Goal: Task Accomplishment & Management: Manage account settings

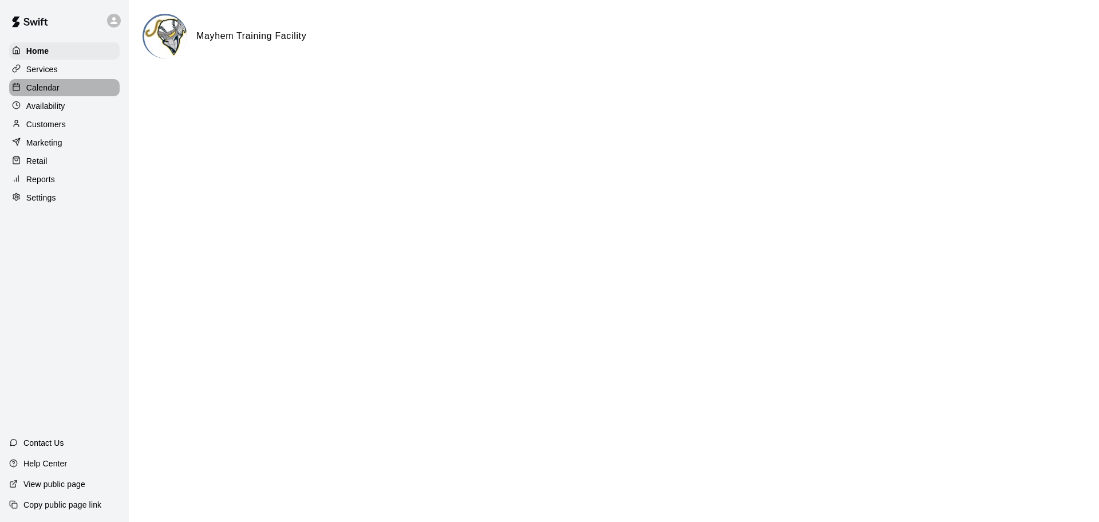
click at [53, 91] on p "Calendar" at bounding box center [42, 87] width 33 height 11
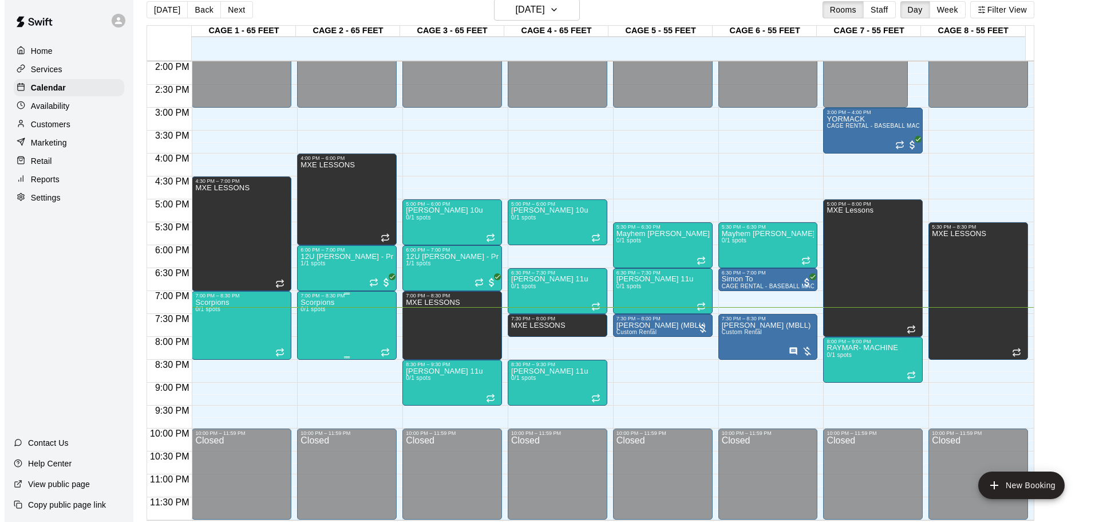
scroll to position [18, 0]
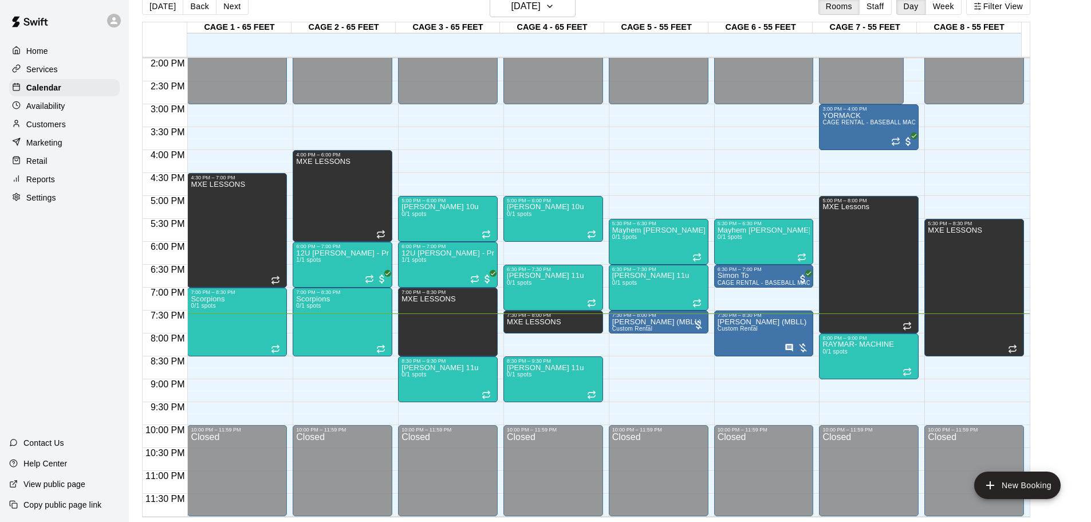
drag, startPoint x: 698, startPoint y: 326, endPoint x: 706, endPoint y: 348, distance: 22.6
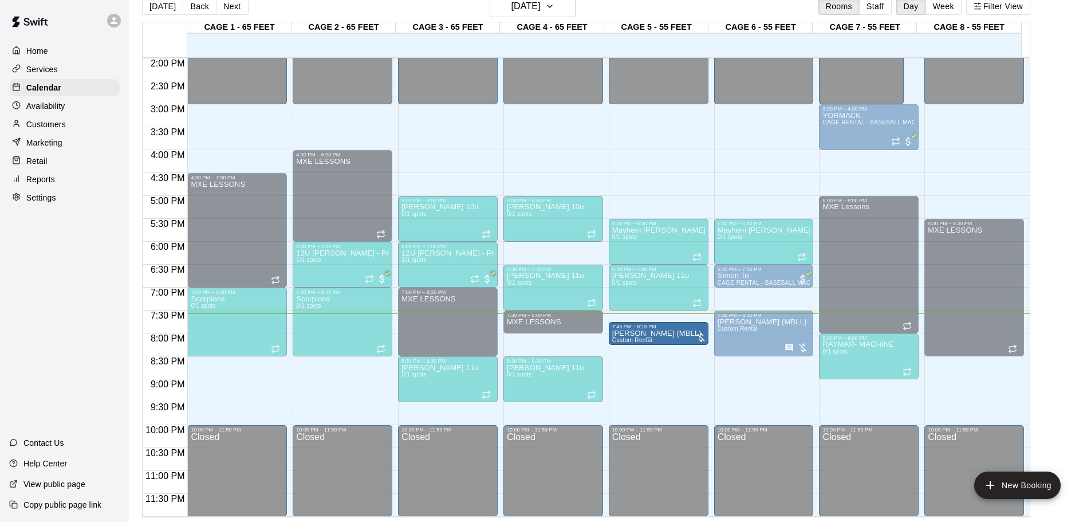
click at [548, 325] on div "7:45 PM – 8:15 PM [PERSON_NAME] (MBLL) Custom Rental" at bounding box center [659, 333] width 100 height 23
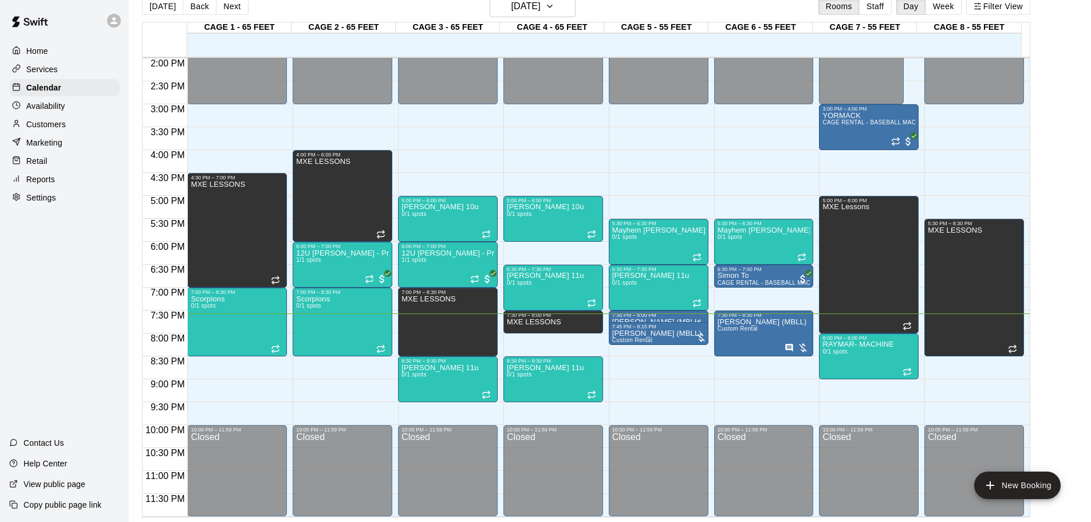
click at [548, 333] on p "[PERSON_NAME] (MBLL)" at bounding box center [656, 333] width 89 height 0
click at [548, 334] on div at bounding box center [700, 336] width 11 height 11
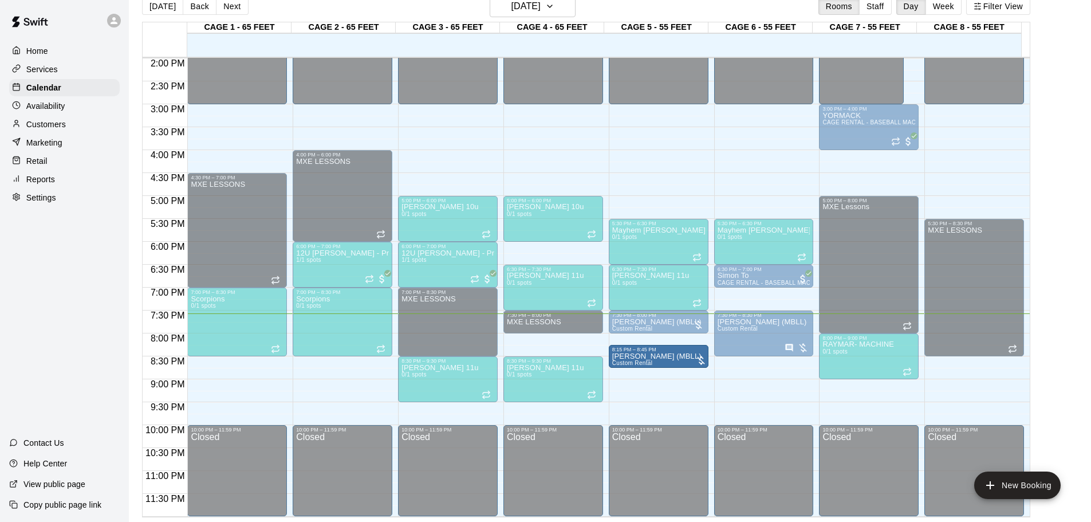
drag, startPoint x: 678, startPoint y: 331, endPoint x: 678, endPoint y: 360, distance: 29.2
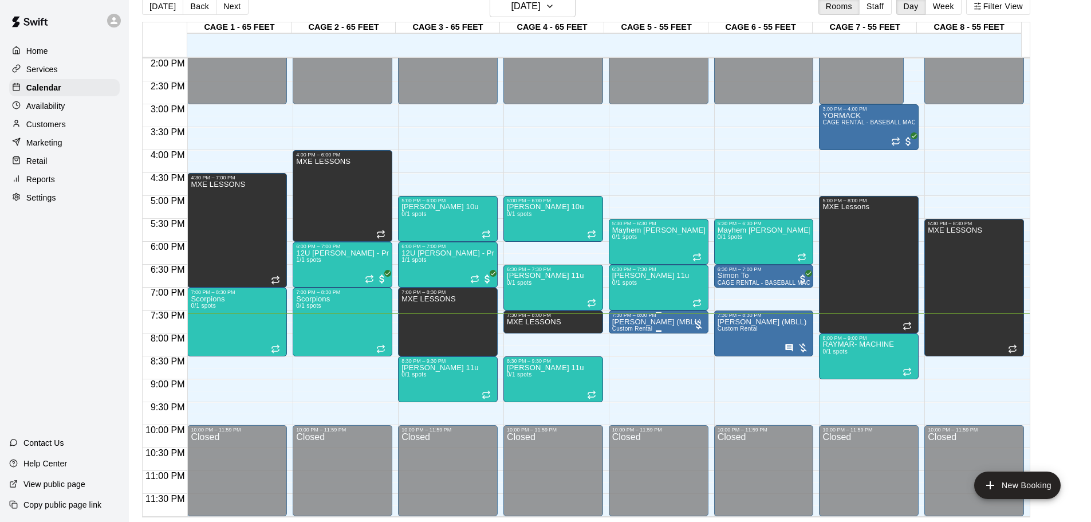
click at [548, 325] on div at bounding box center [697, 324] width 11 height 11
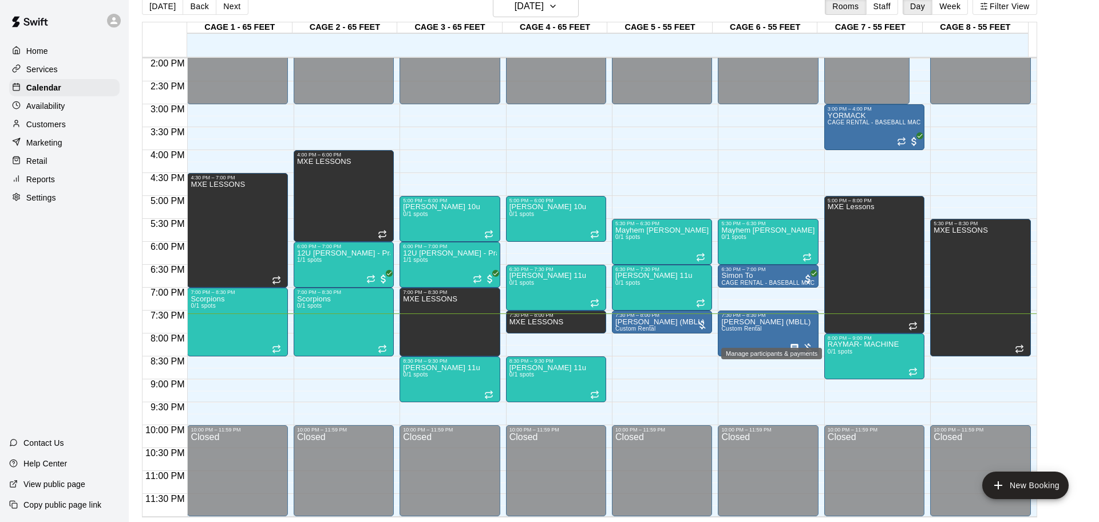
click at [27, 520] on img "edit" at bounding box center [20, 529] width 13 height 13
click at [548, 241] on div "Collect payment" at bounding box center [656, 250] width 57 height 21
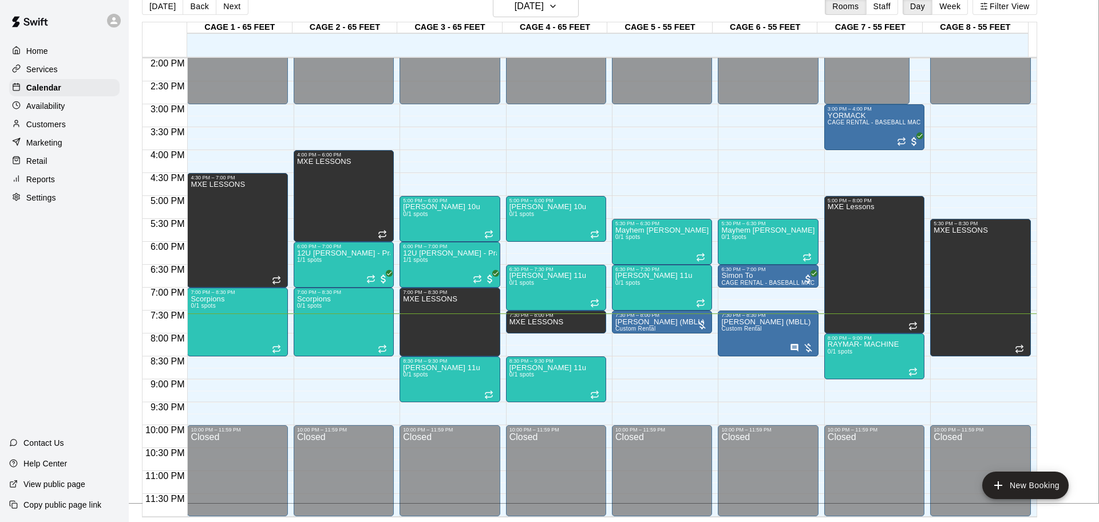
drag, startPoint x: 553, startPoint y: 305, endPoint x: 640, endPoint y: 295, distance: 86.9
type input "****"
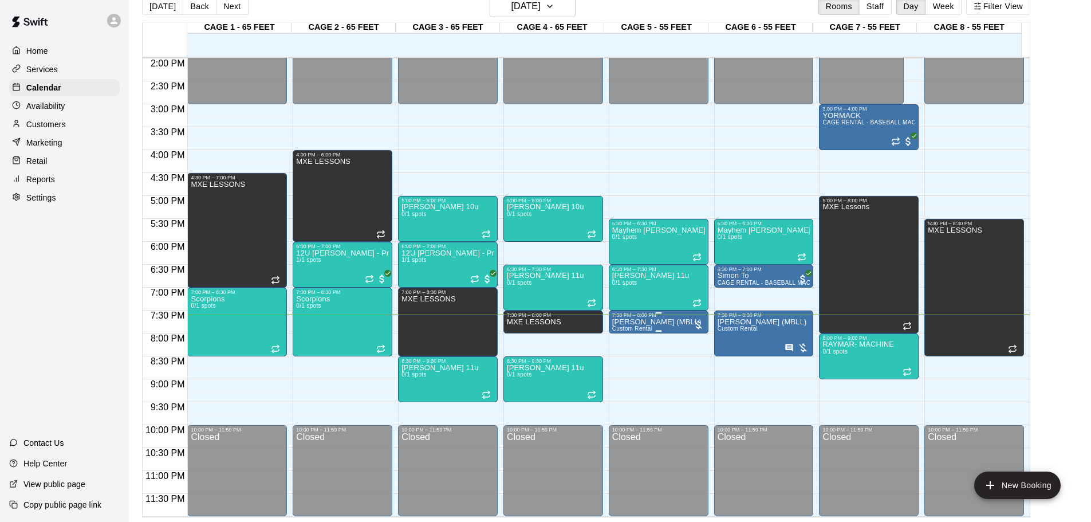
click at [548, 317] on div at bounding box center [697, 324] width 11 height 14
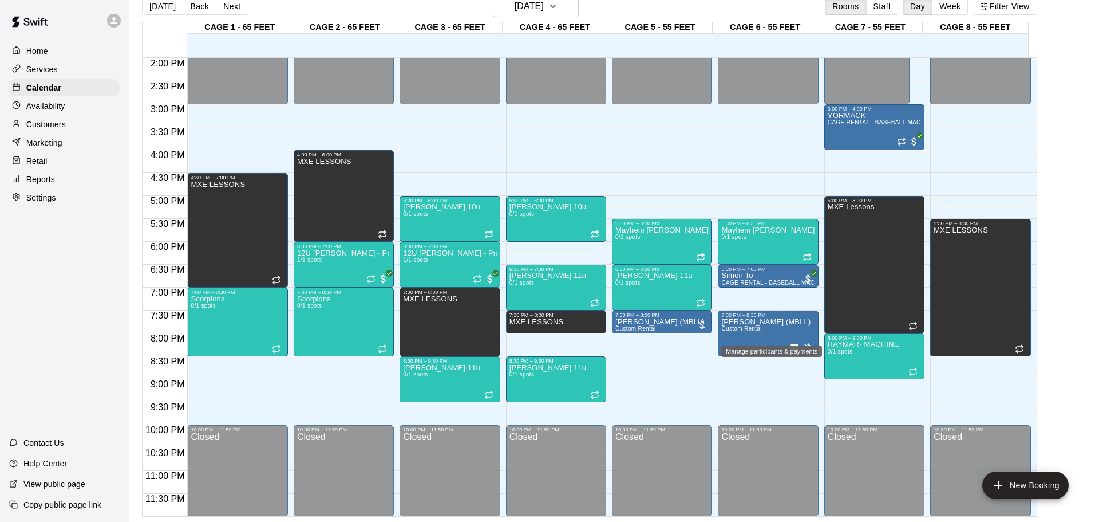
click at [27, 520] on img "edit" at bounding box center [20, 529] width 13 height 13
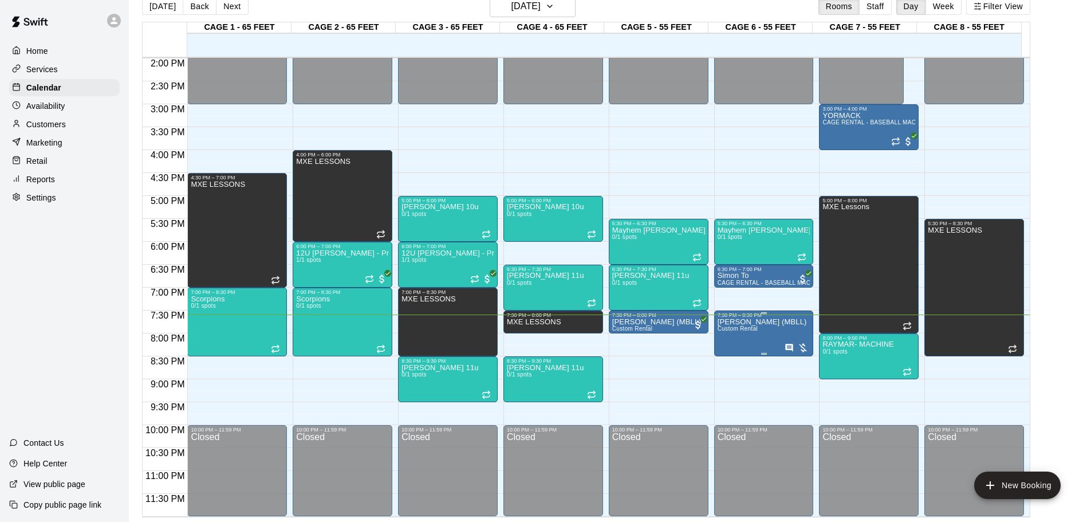
click at [548, 350] on div at bounding box center [796, 347] width 24 height 11
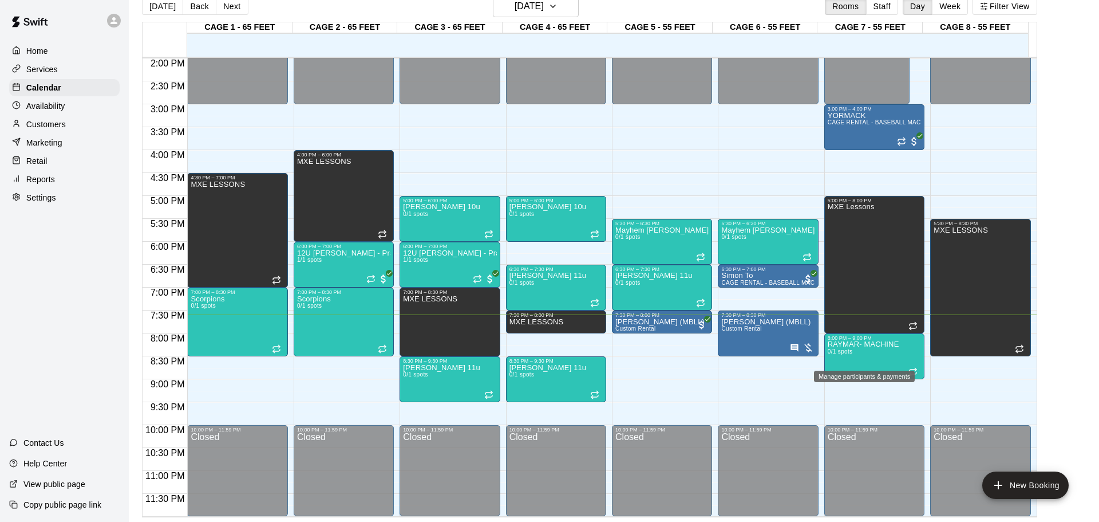
click at [27, 520] on img "edit" at bounding box center [20, 529] width 13 height 13
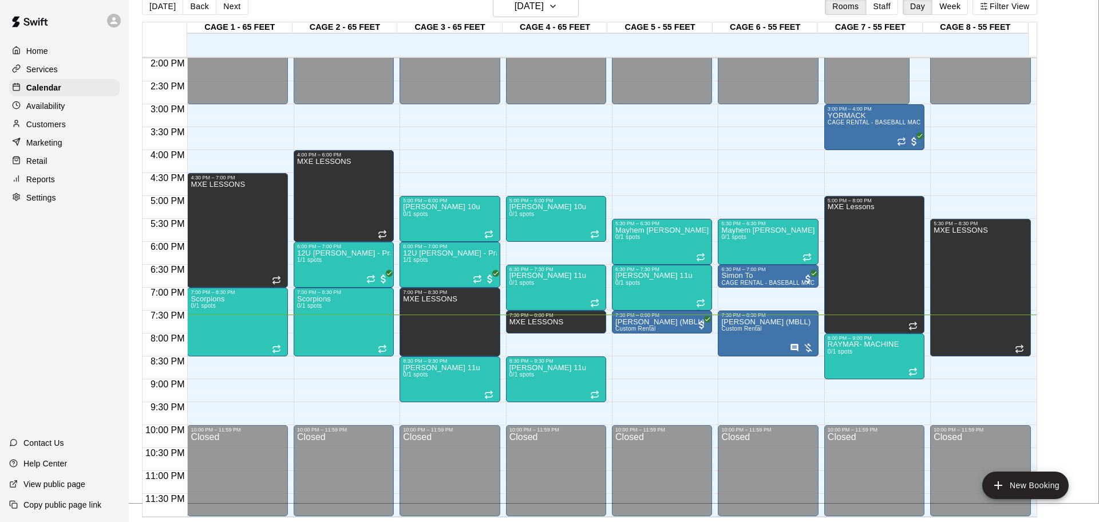
type input "****"
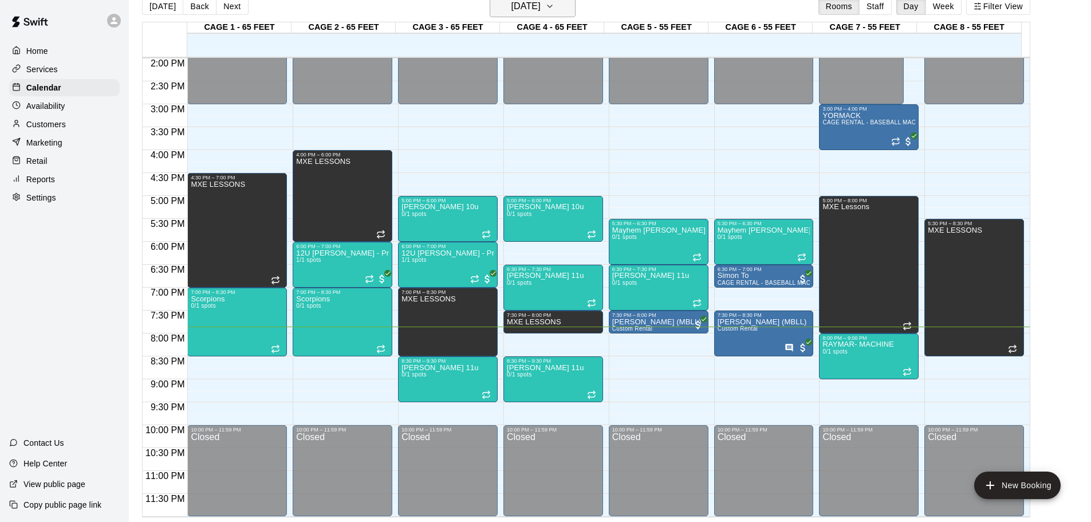
click at [523, 10] on h6 "[DATE]" at bounding box center [525, 6] width 29 height 16
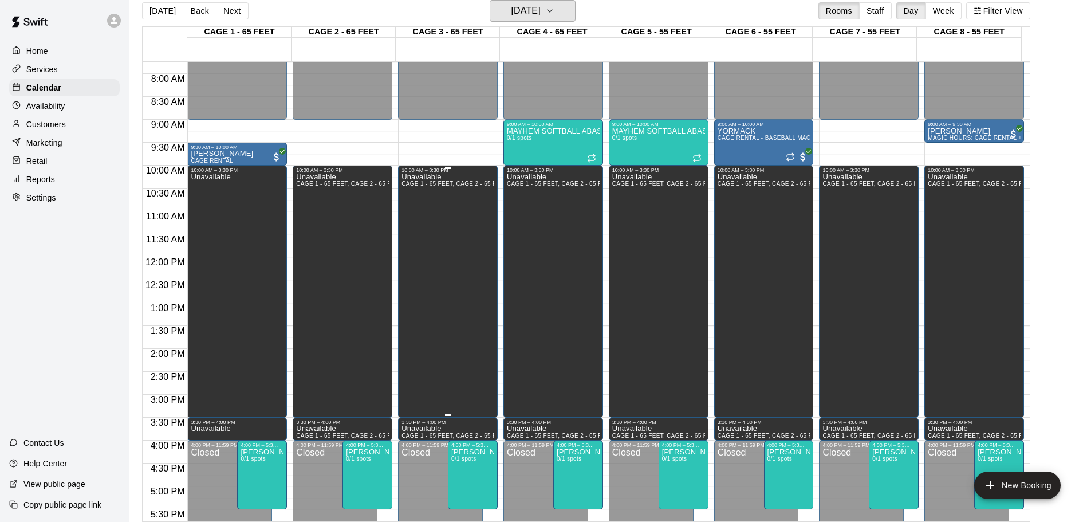
scroll to position [356, 0]
click at [511, 5] on h6 "[DATE]" at bounding box center [525, 11] width 29 height 16
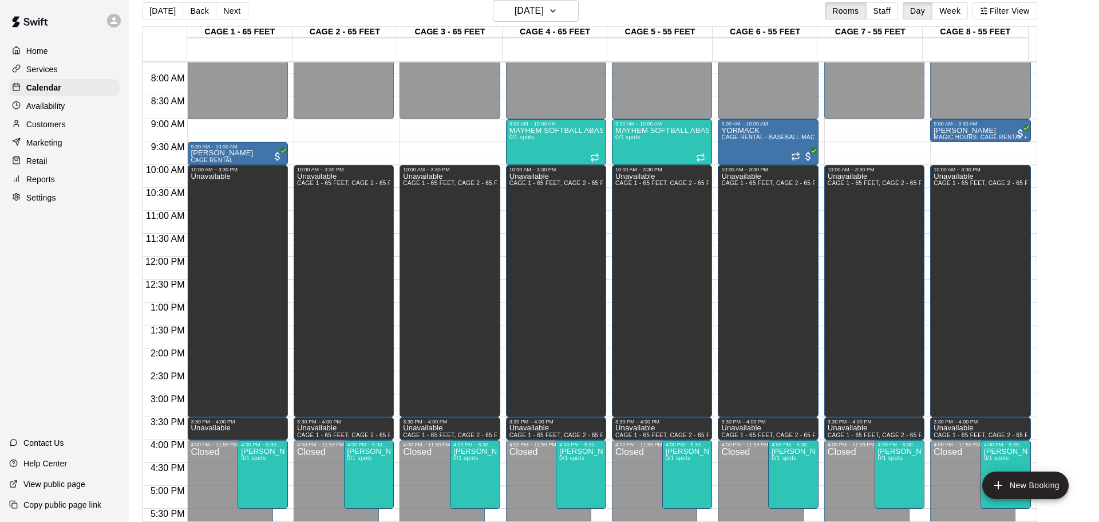
drag, startPoint x: 558, startPoint y: 105, endPoint x: 347, endPoint y: 187, distance: 226.2
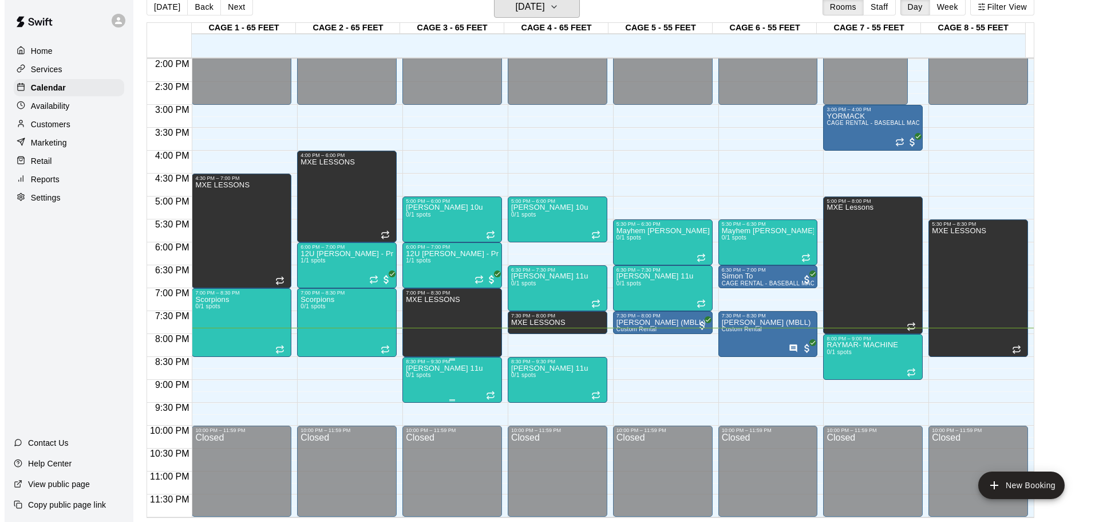
scroll to position [18, 0]
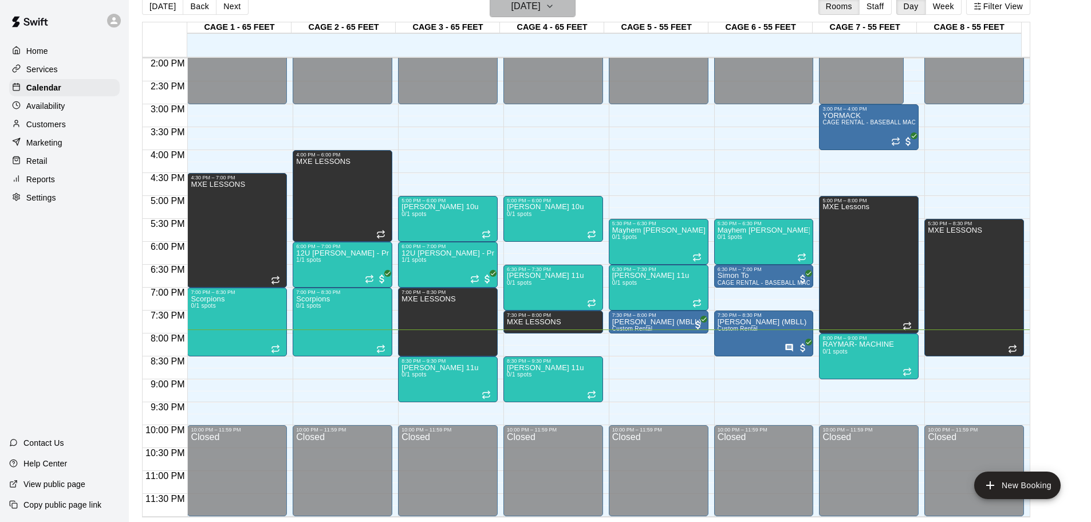
click at [531, 7] on h6 "[DATE]" at bounding box center [525, 6] width 29 height 16
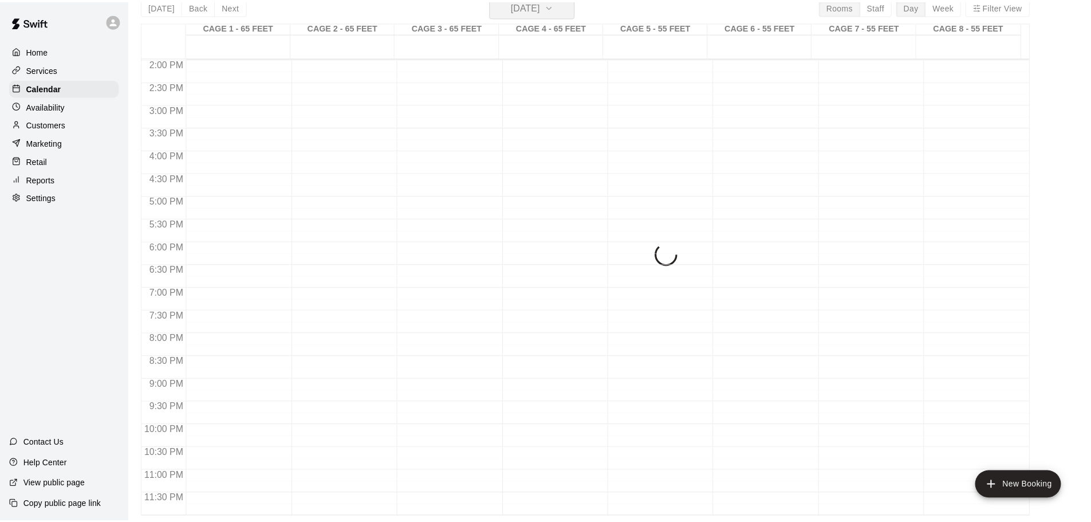
scroll to position [14, 0]
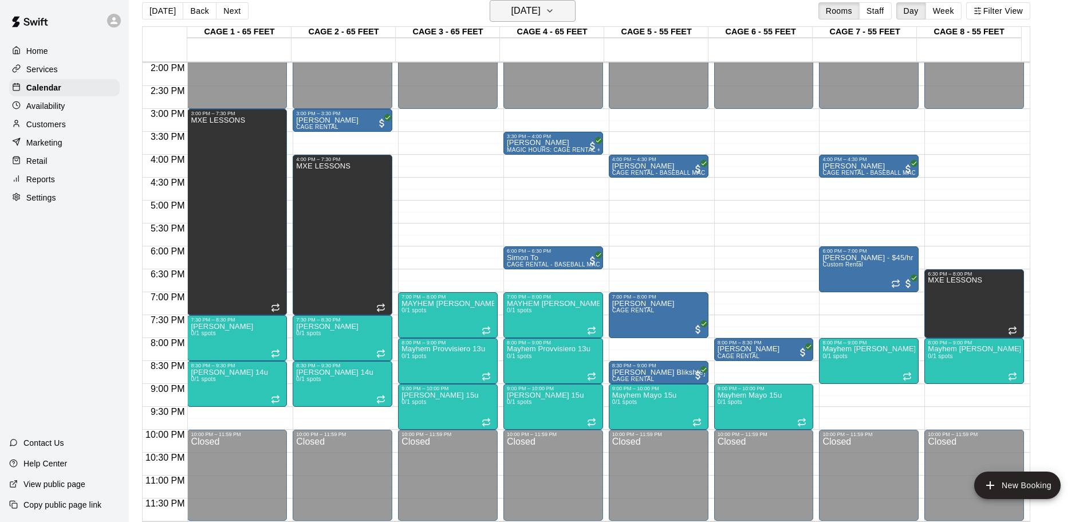
click at [540, 3] on h6 "[DATE]" at bounding box center [525, 11] width 29 height 16
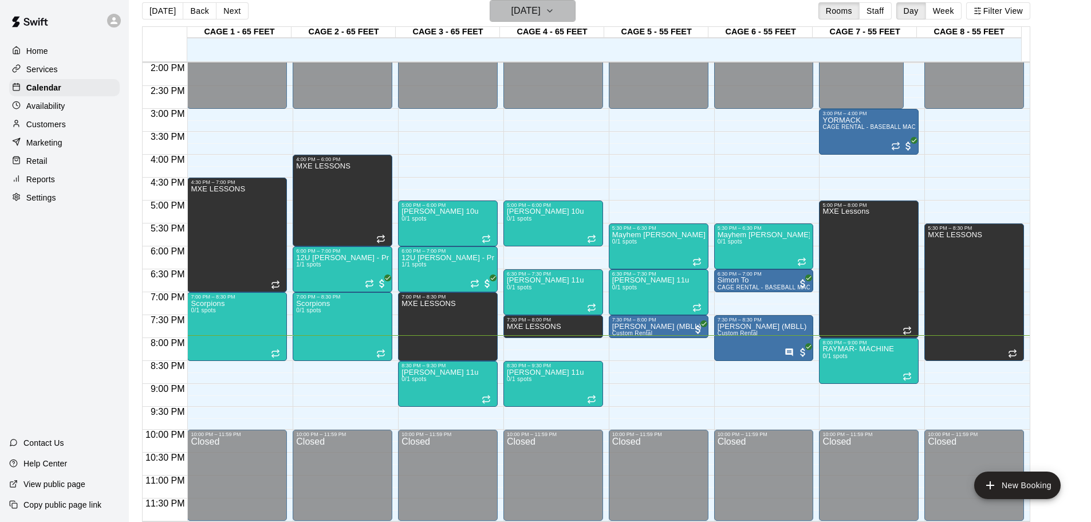
click at [522, 4] on h6 "[DATE]" at bounding box center [525, 11] width 29 height 16
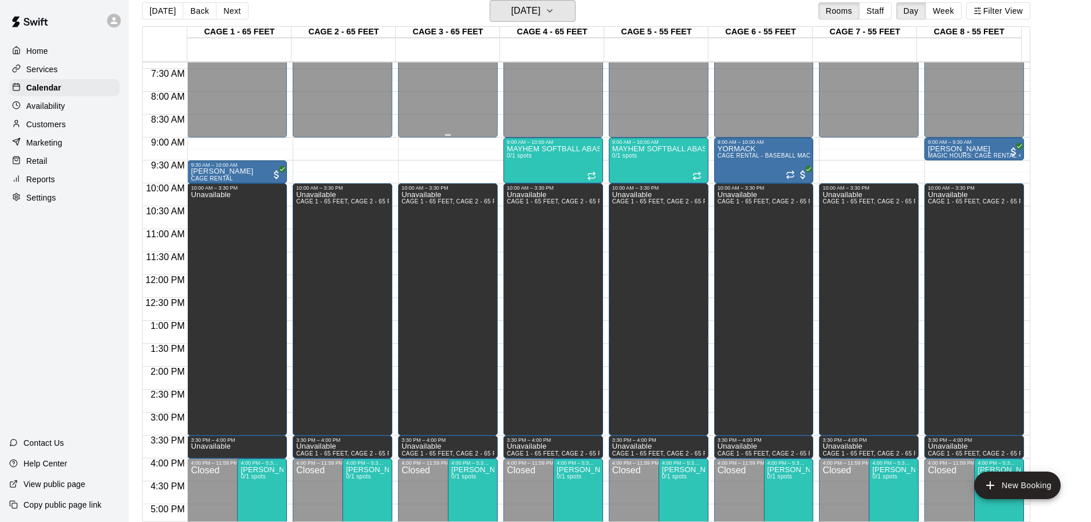
scroll to position [413, 0]
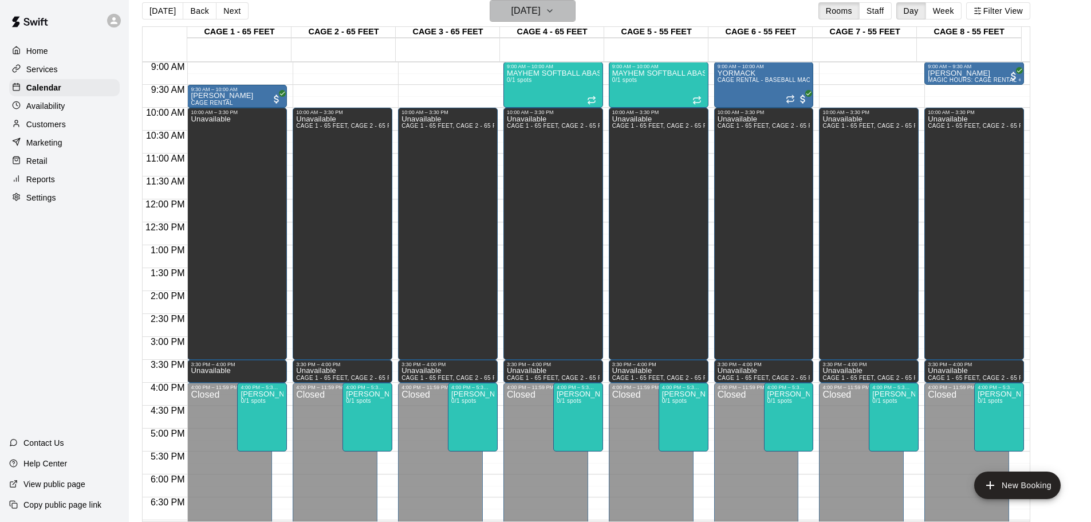
click at [540, 3] on h6 "[DATE]" at bounding box center [525, 11] width 29 height 16
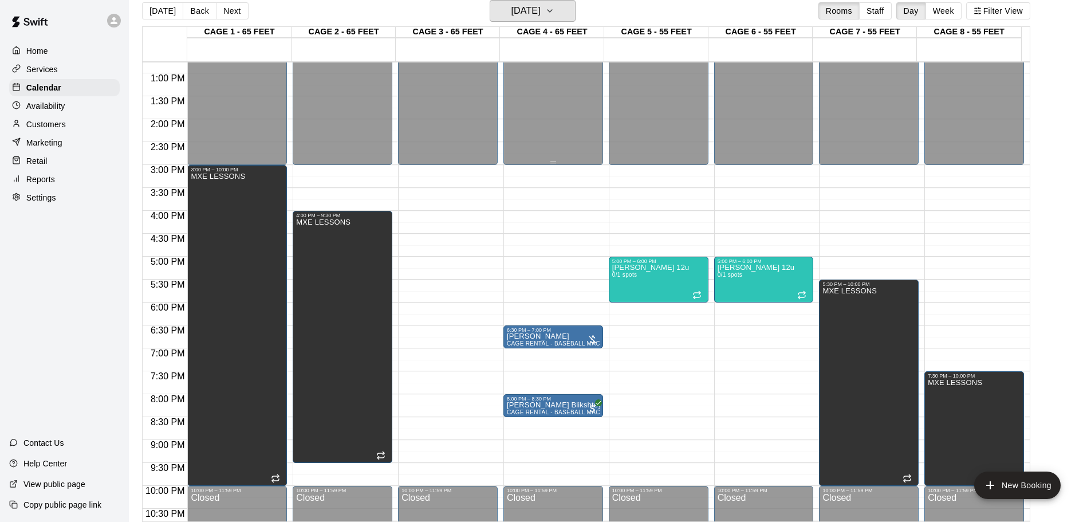
scroll to position [642, 0]
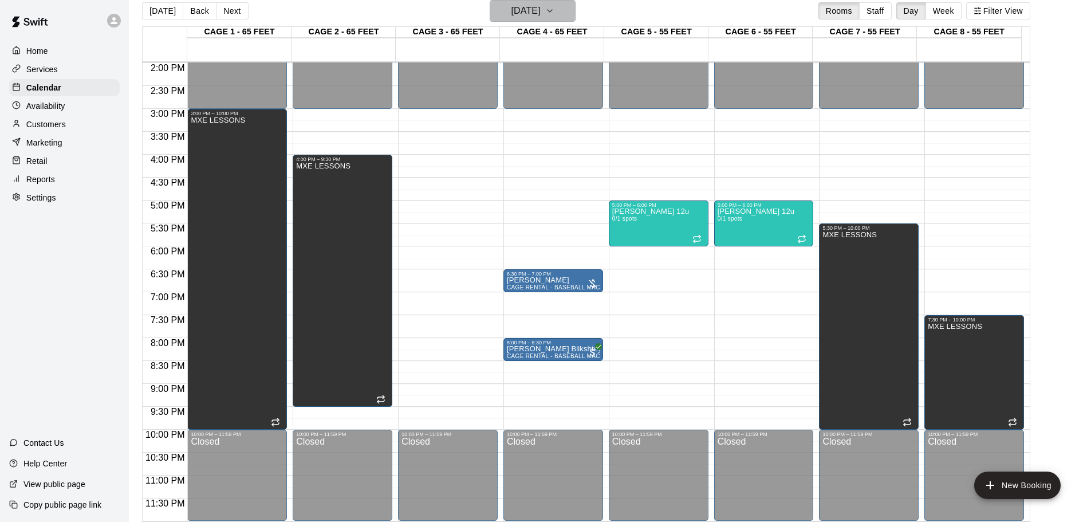
click at [540, 10] on h6 "[DATE]" at bounding box center [525, 11] width 29 height 16
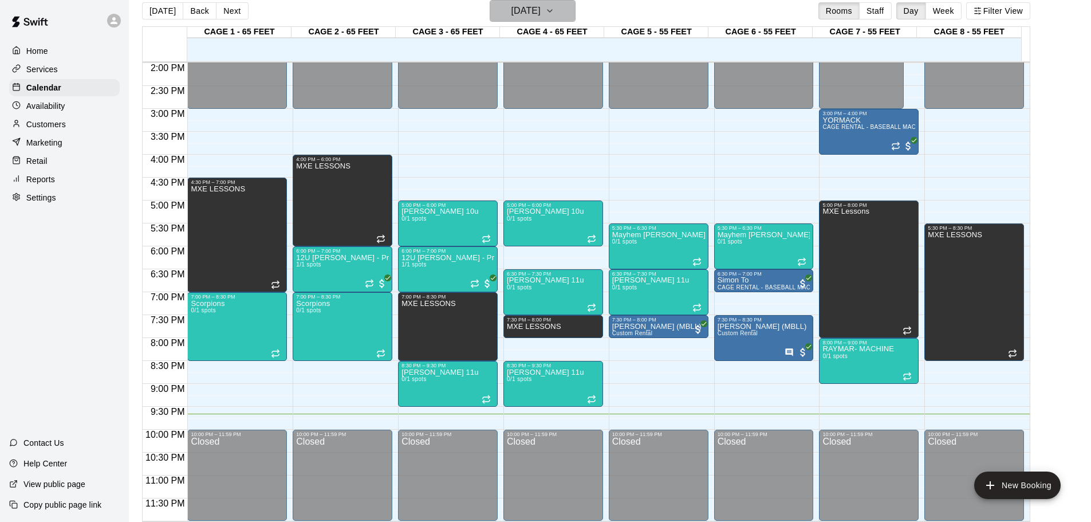
click at [511, 10] on h6 "[DATE]" at bounding box center [525, 11] width 29 height 16
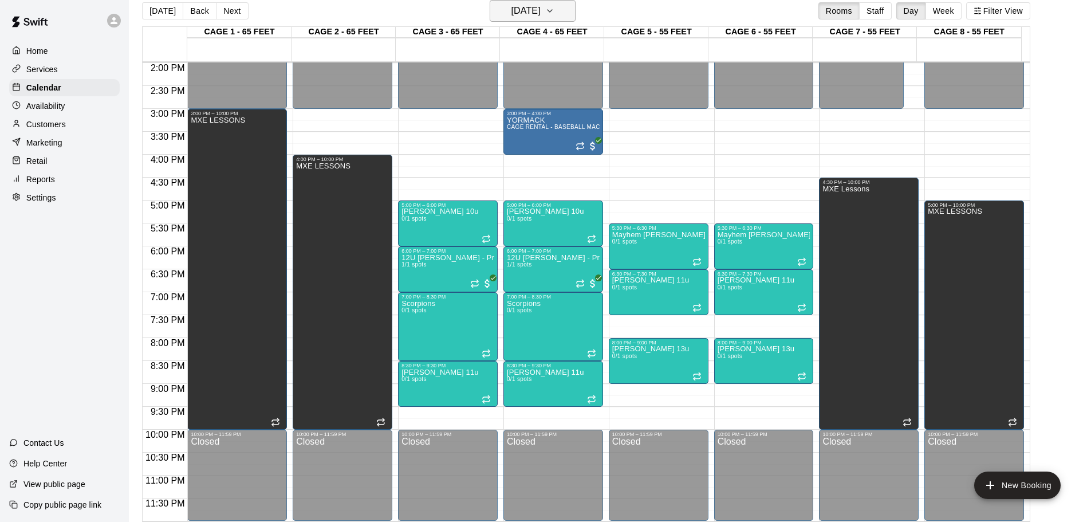
click at [523, 21] on button "[DATE]" at bounding box center [533, 11] width 86 height 22
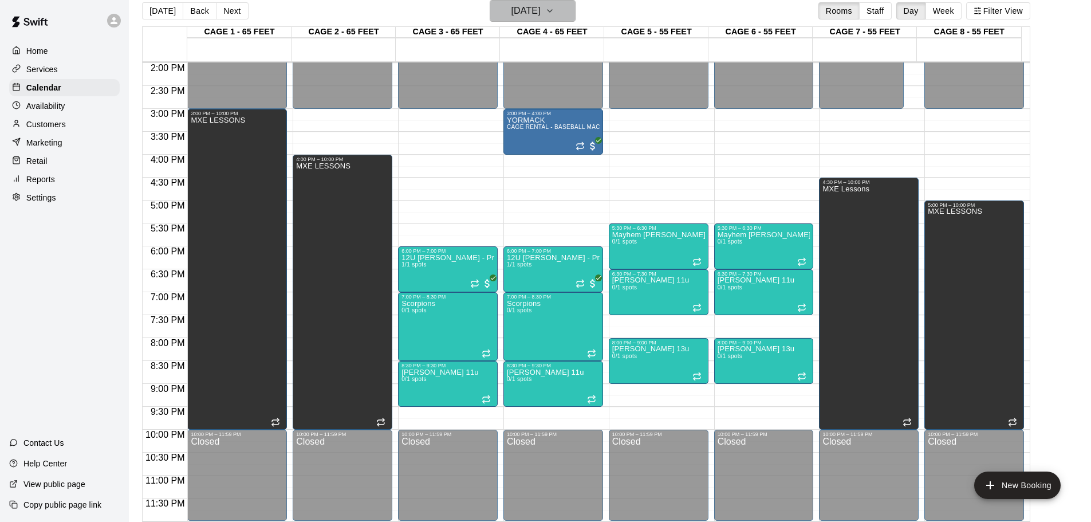
click at [511, 7] on h6 "[DATE]" at bounding box center [525, 11] width 29 height 16
